Goal: Task Accomplishment & Management: Manage account settings

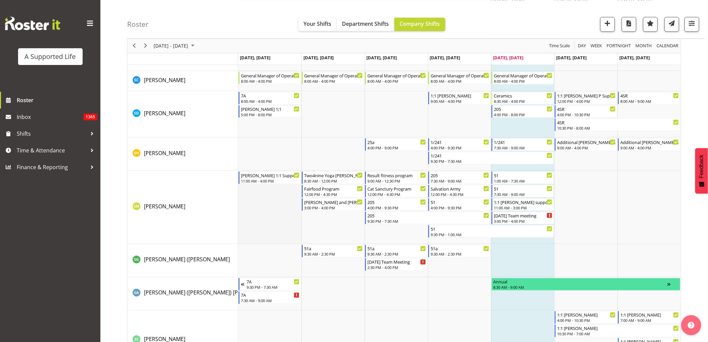
scroll to position [3477, 0]
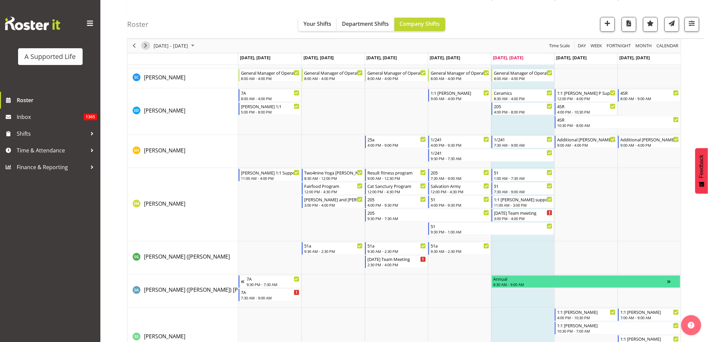
click at [144, 48] on span "Next" at bounding box center [146, 45] width 8 height 8
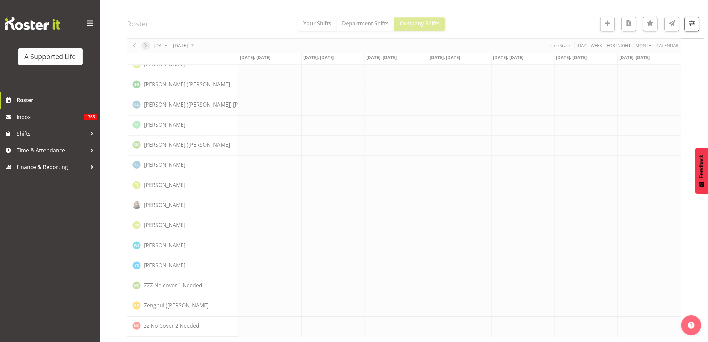
scroll to position [0, 0]
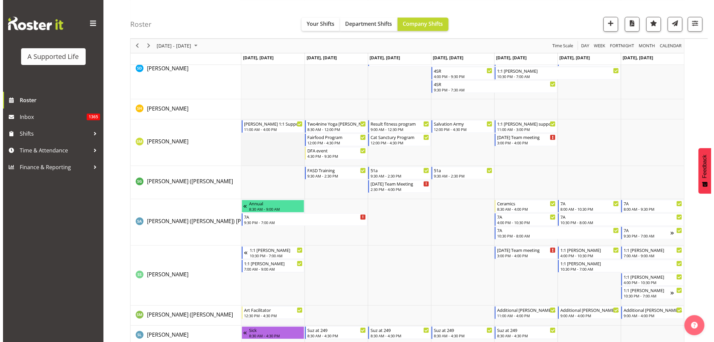
scroll to position [3606, 0]
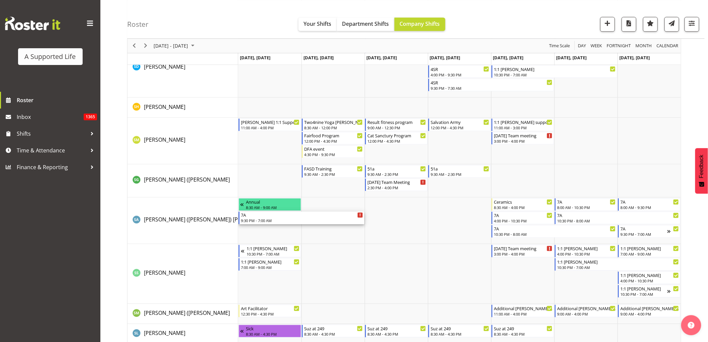
click at [267, 207] on div "9:30 PM - 7:00 AM" at bounding box center [302, 220] width 122 height 5
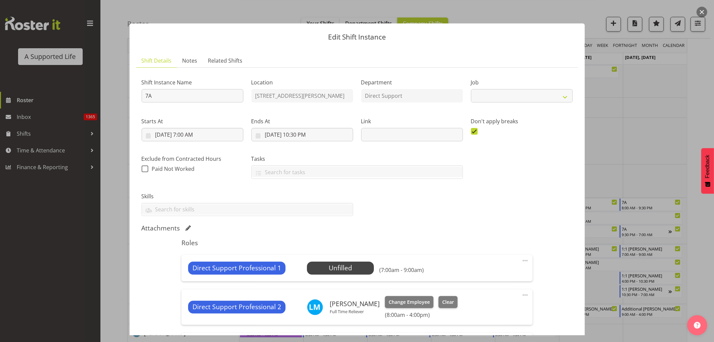
select select "4112"
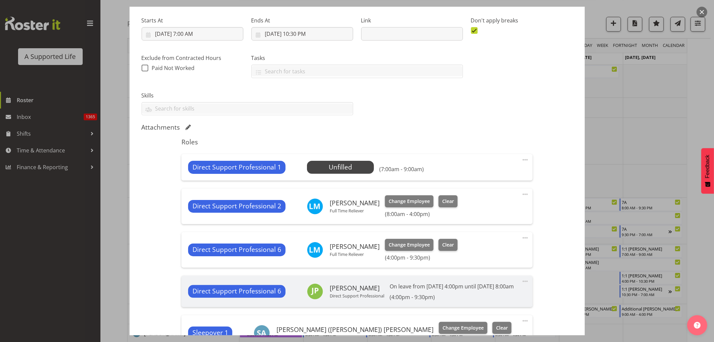
scroll to position [149, 0]
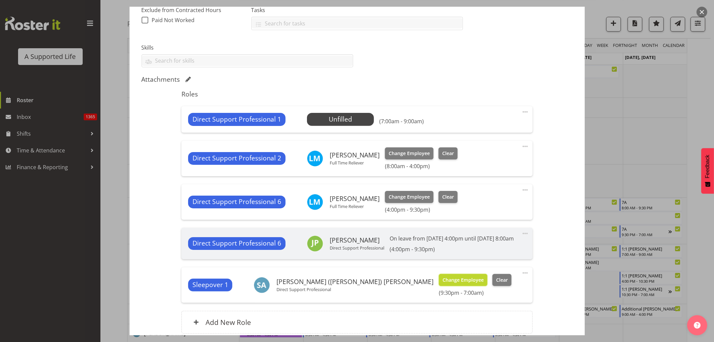
click at [442, 207] on span "Change Employee" at bounding box center [462, 279] width 41 height 7
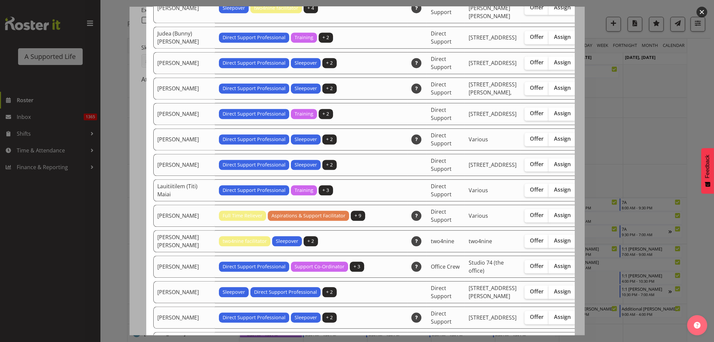
scroll to position [1190, 0]
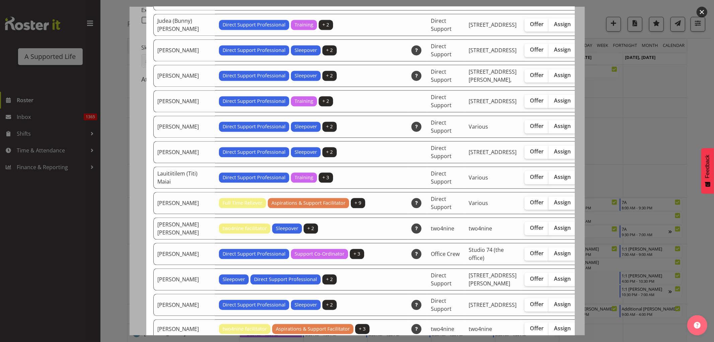
click at [470, 205] on span "Assign" at bounding box center [562, 202] width 17 height 7
click at [470, 204] on input "Assign" at bounding box center [550, 202] width 4 height 4
checkbox input "true"
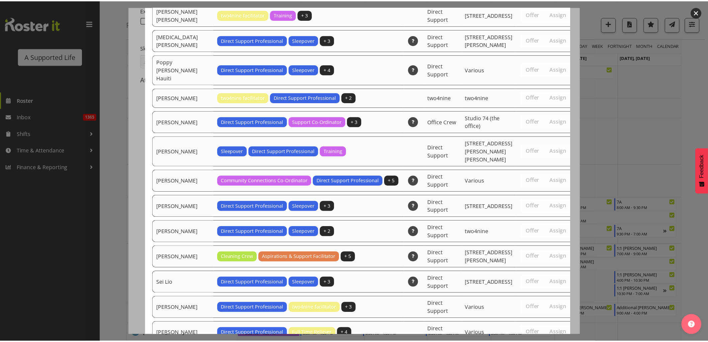
scroll to position [2250, 0]
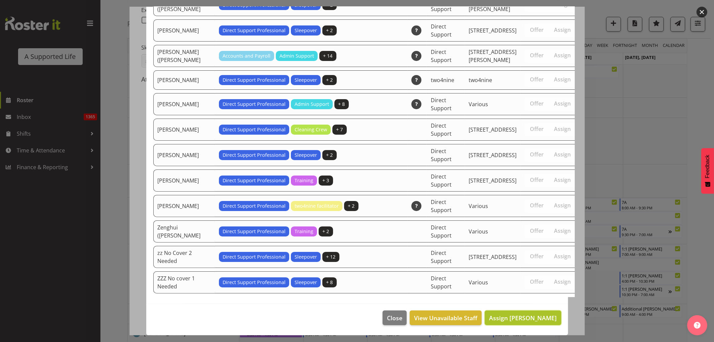
click at [470, 207] on button "Assign [PERSON_NAME]" at bounding box center [523, 317] width 76 height 15
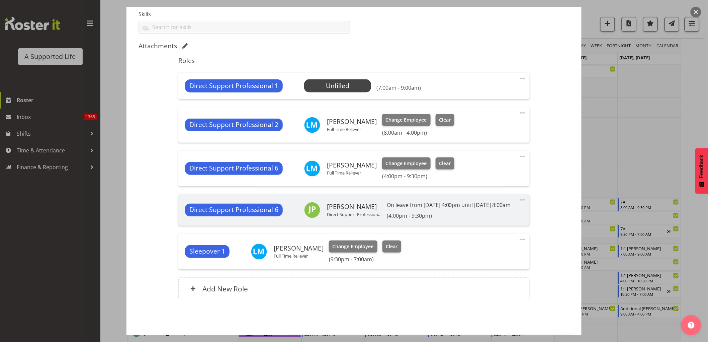
scroll to position [215, 0]
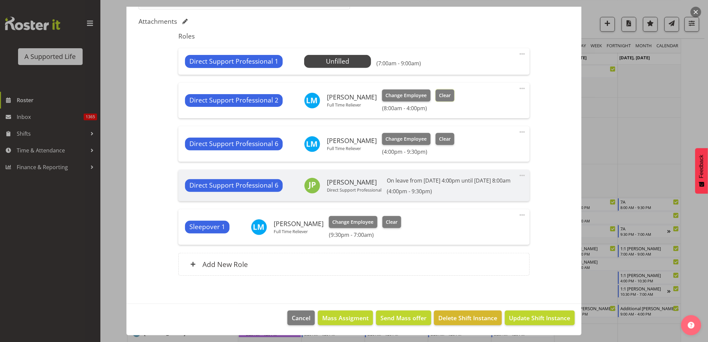
click at [439, 92] on span "Clear" at bounding box center [445, 95] width 12 height 7
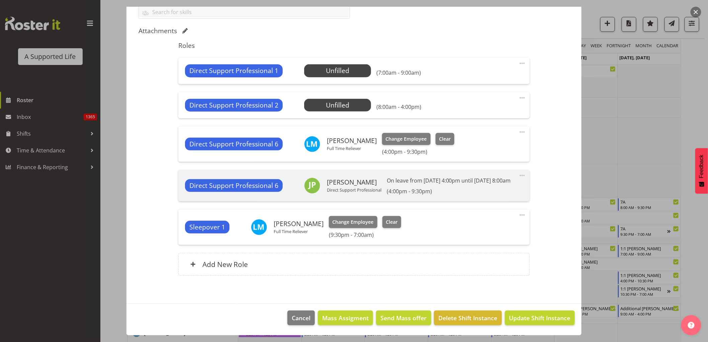
scroll to position [205, 0]
click at [470, 207] on span "Update Shift Instance" at bounding box center [539, 317] width 61 height 9
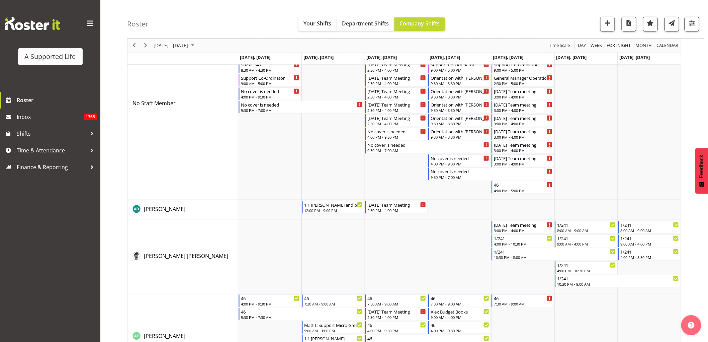
scroll to position [13, 0]
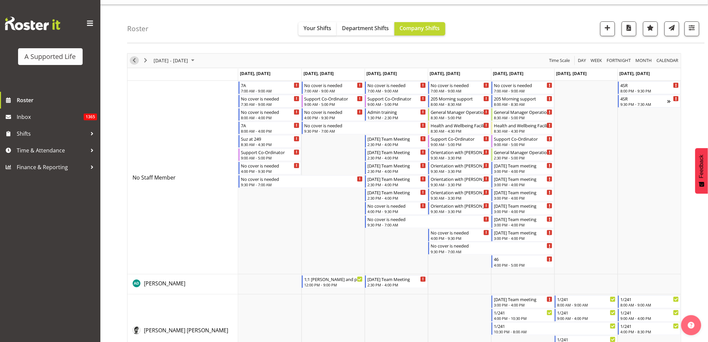
drag, startPoint x: 136, startPoint y: 61, endPoint x: 220, endPoint y: 198, distance: 161.3
click at [136, 61] on span "Previous" at bounding box center [134, 60] width 8 height 8
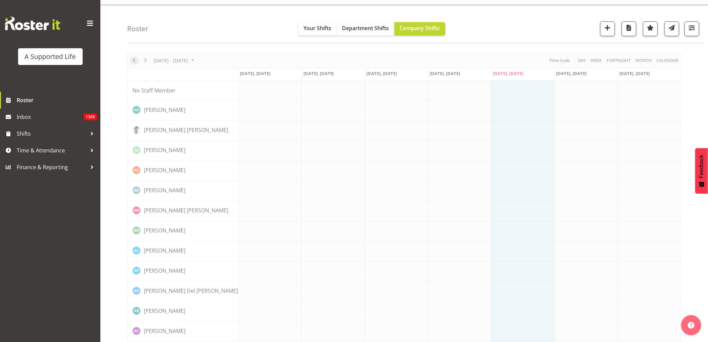
scroll to position [0, 0]
